Goal: Task Accomplishment & Management: Complete application form

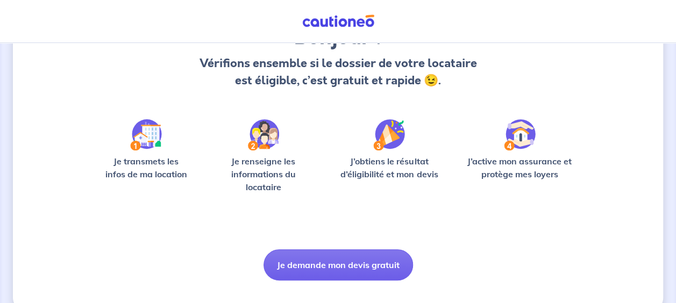
scroll to position [128, 0]
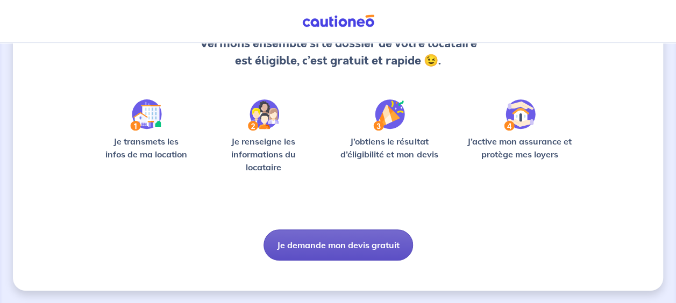
click at [375, 249] on button "Je demande mon devis gratuit" at bounding box center [337, 245] width 149 height 31
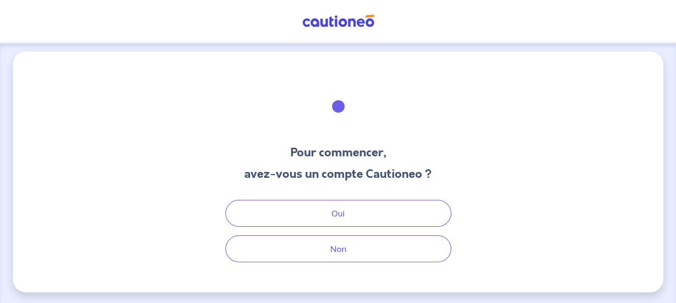
scroll to position [5, 0]
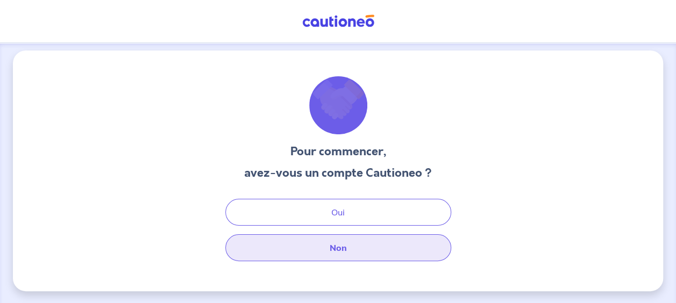
click at [377, 253] on button "Non" at bounding box center [338, 247] width 226 height 27
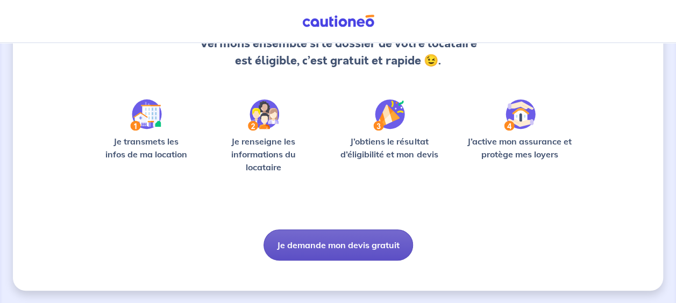
drag, startPoint x: 0, startPoint y: 0, endPoint x: 350, endPoint y: 252, distance: 431.3
click at [350, 252] on button "Je demande mon devis gratuit" at bounding box center [337, 245] width 149 height 31
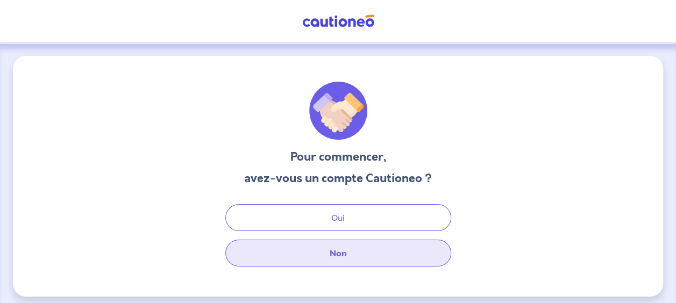
click at [341, 253] on button "Non" at bounding box center [338, 253] width 226 height 27
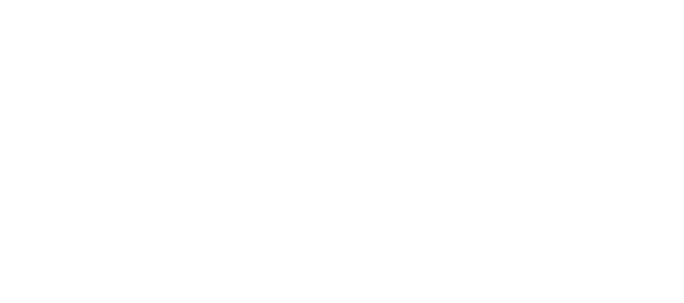
select select "FR"
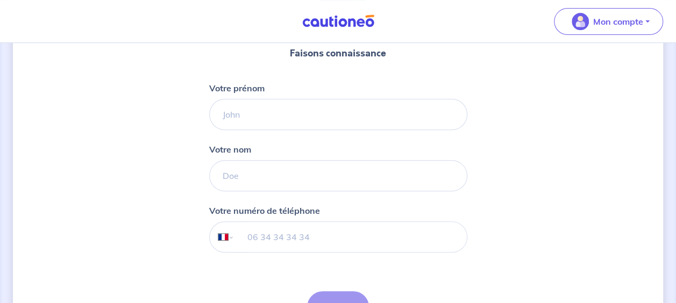
scroll to position [108, 0]
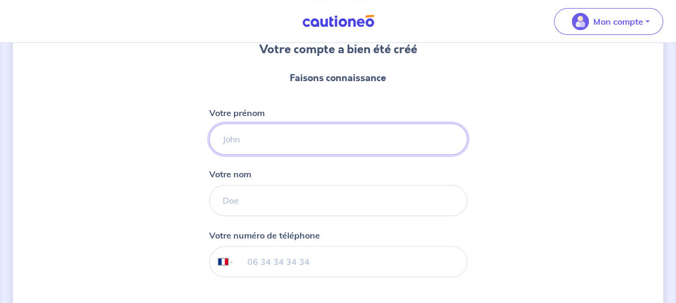
click at [351, 134] on input "Votre prénom" at bounding box center [338, 139] width 258 height 31
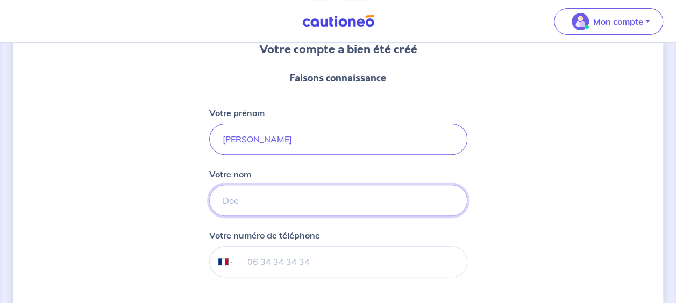
click at [220, 197] on input "Votre nom" at bounding box center [338, 200] width 258 height 31
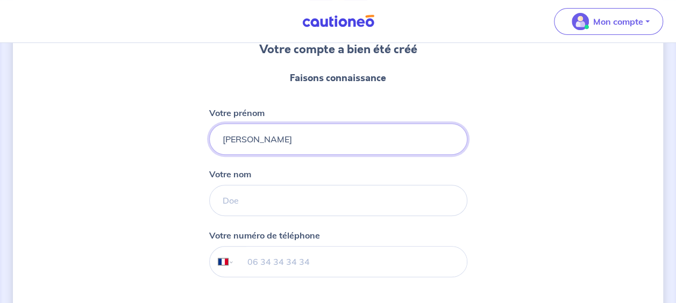
click at [426, 142] on input "[PERSON_NAME]" at bounding box center [338, 139] width 258 height 31
type input "[PERSON_NAME]"
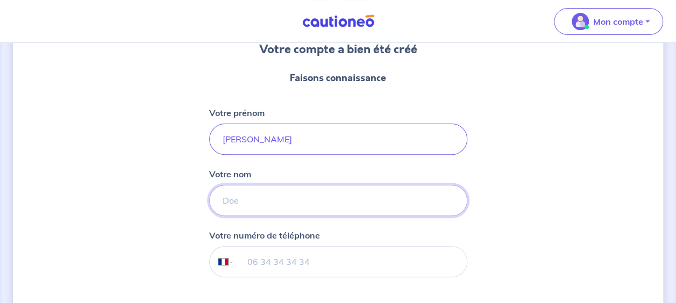
click at [346, 196] on input "Votre nom" at bounding box center [338, 200] width 258 height 31
type input "[PERSON_NAME]"
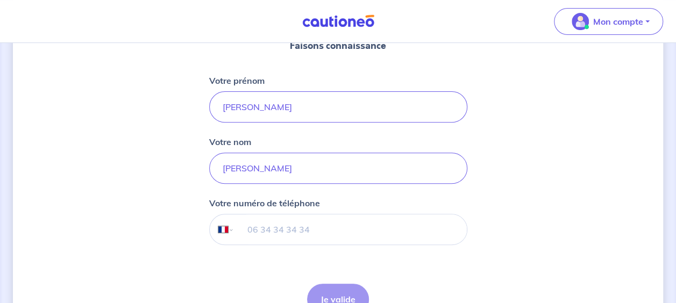
scroll to position [161, 0]
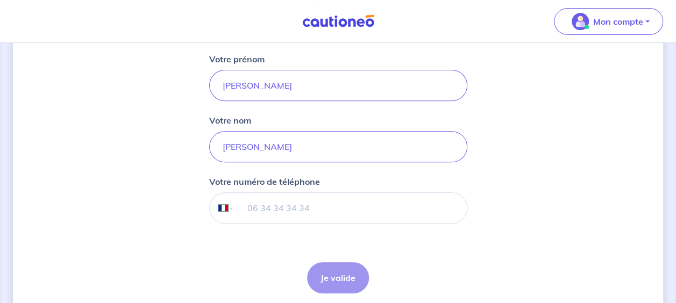
click at [342, 198] on input "tel" at bounding box center [350, 208] width 232 height 30
type input "07 72 44 00 59"
click at [333, 271] on button "Je valide" at bounding box center [338, 277] width 62 height 31
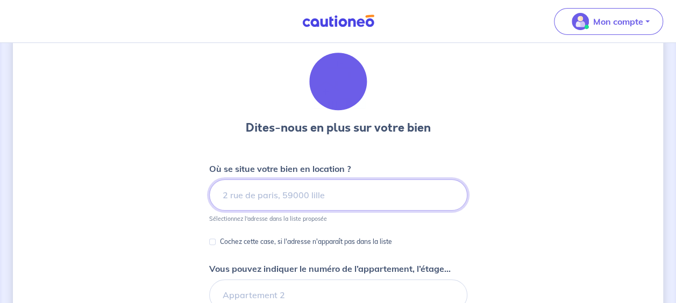
scroll to position [54, 0]
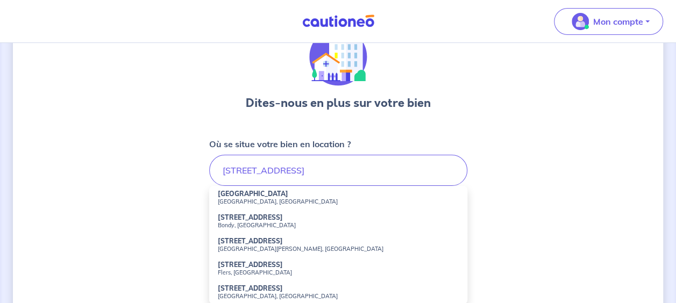
click at [284, 193] on li "[GEOGRAPHIC_DATA], [GEOGRAPHIC_DATA]" at bounding box center [338, 198] width 258 height 24
type input "2B Avenue de Belfort, Perpignan, France"
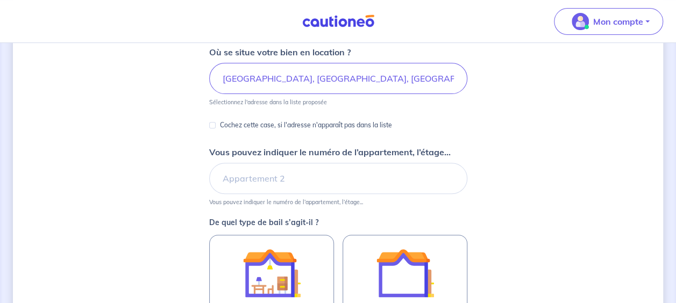
scroll to position [161, 0]
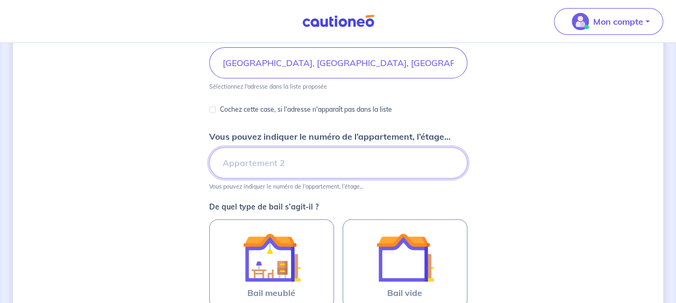
click at [300, 160] on input "Vous pouvez indiquer le numéro de l’appartement, l’étage..." at bounding box center [338, 162] width 258 height 31
type input "4 Etage 1"
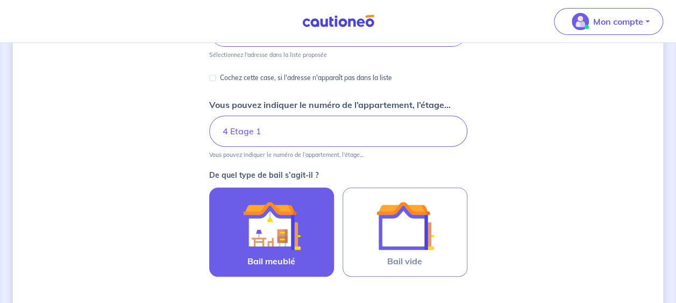
scroll to position [269, 0]
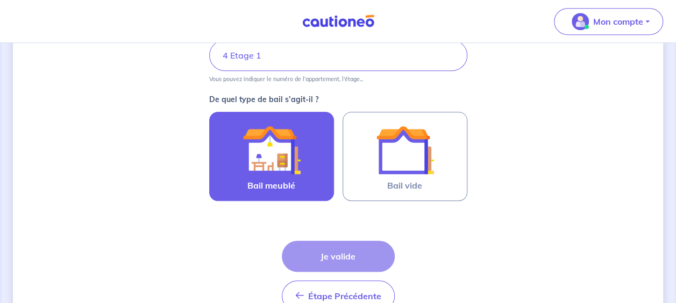
click at [288, 149] on img at bounding box center [271, 150] width 58 height 58
click at [0, 0] on input "Bail meublé" at bounding box center [0, 0] width 0 height 0
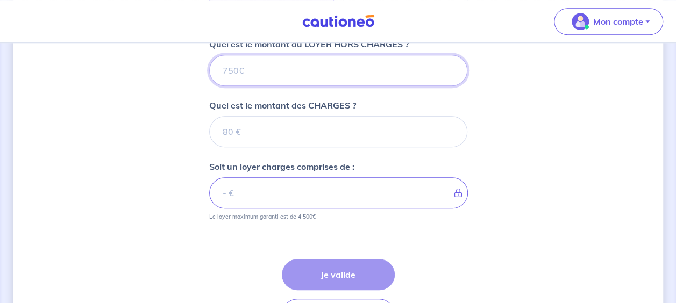
scroll to position [393, 0]
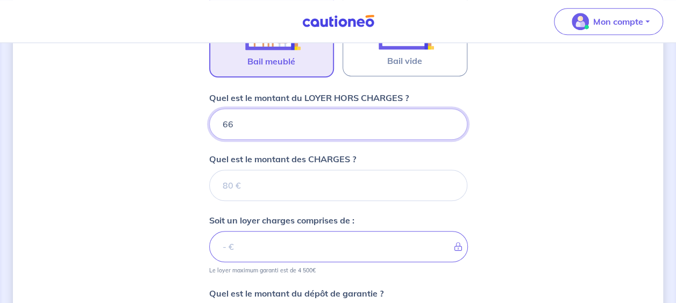
type input "665"
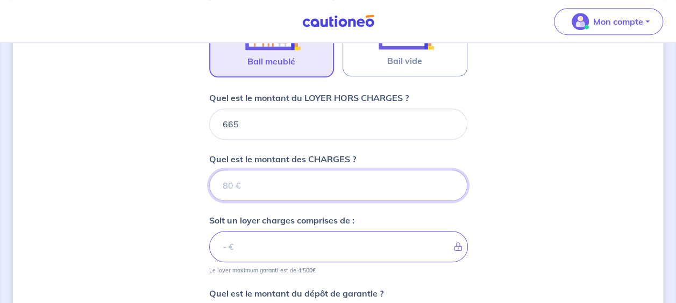
click at [370, 183] on input "Quel est le montant des CHARGES ?" at bounding box center [338, 185] width 258 height 31
type input "25"
type input "690"
type input "25"
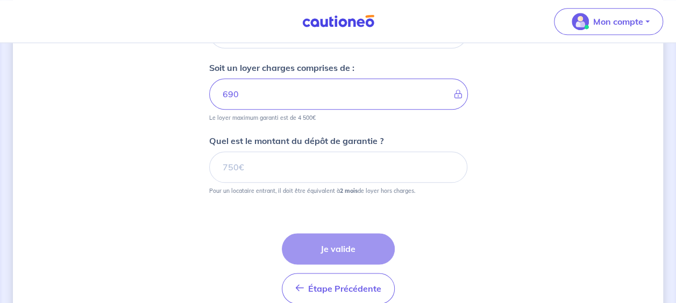
scroll to position [555, 0]
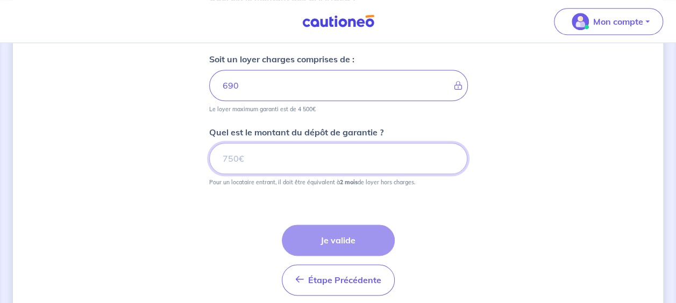
click at [367, 161] on input "Quel est le montant du dépôt de garantie ?" at bounding box center [338, 158] width 258 height 31
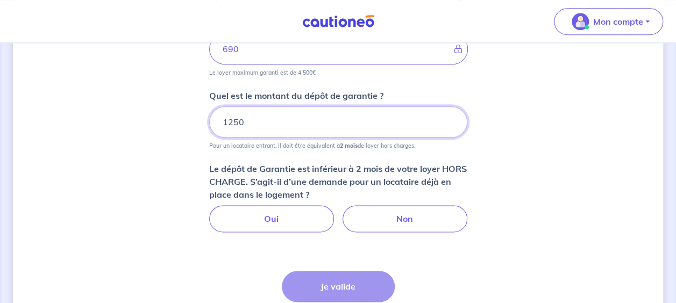
scroll to position [608, 0]
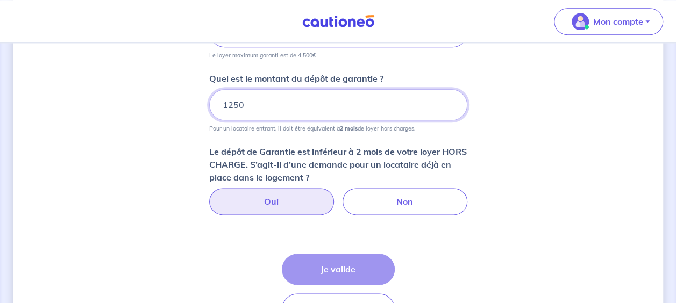
type input "1250"
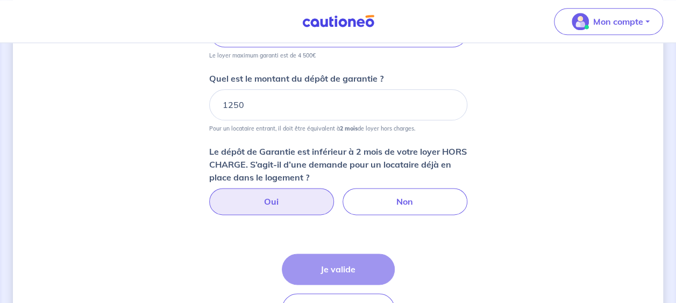
click at [303, 197] on label "Oui" at bounding box center [271, 201] width 125 height 27
click at [334, 195] on input "Oui" at bounding box center [337, 191] width 7 height 7
radio input "true"
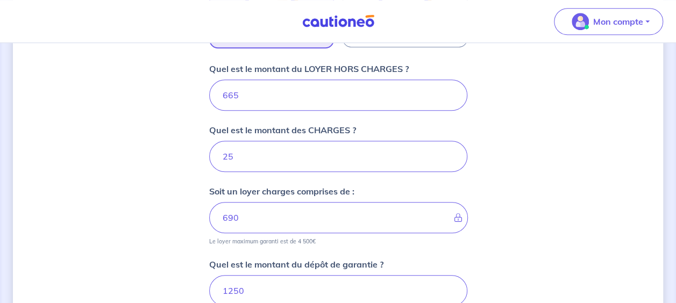
scroll to position [340, 0]
